Goal: Consume media (video, audio)

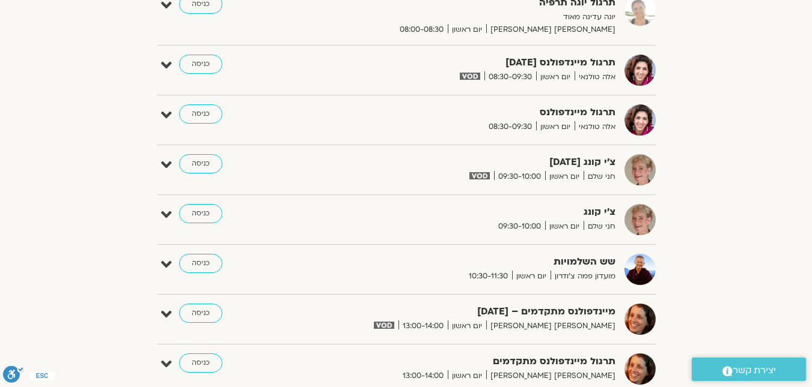
scroll to position [661, 0]
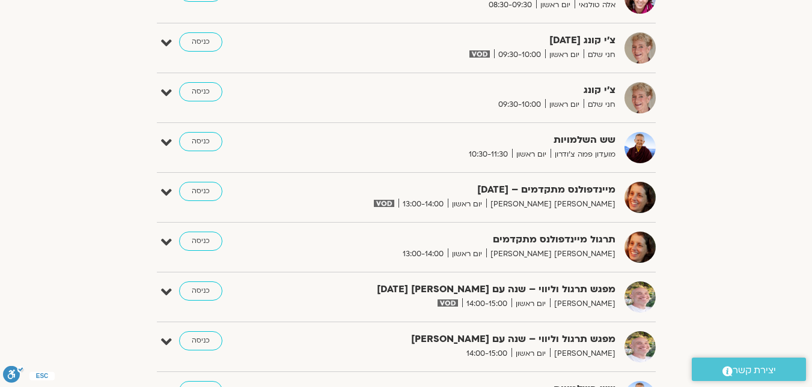
click at [486, 202] on span "יום ראשון" at bounding box center [467, 204] width 38 height 13
click at [193, 194] on link "כניסה" at bounding box center [200, 191] width 43 height 19
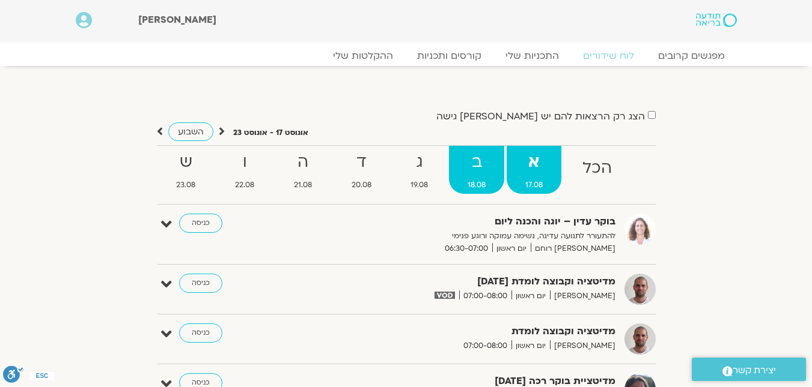
click at [487, 172] on strong "ב" at bounding box center [476, 162] width 55 height 27
